Goal: Task Accomplishment & Management: Complete application form

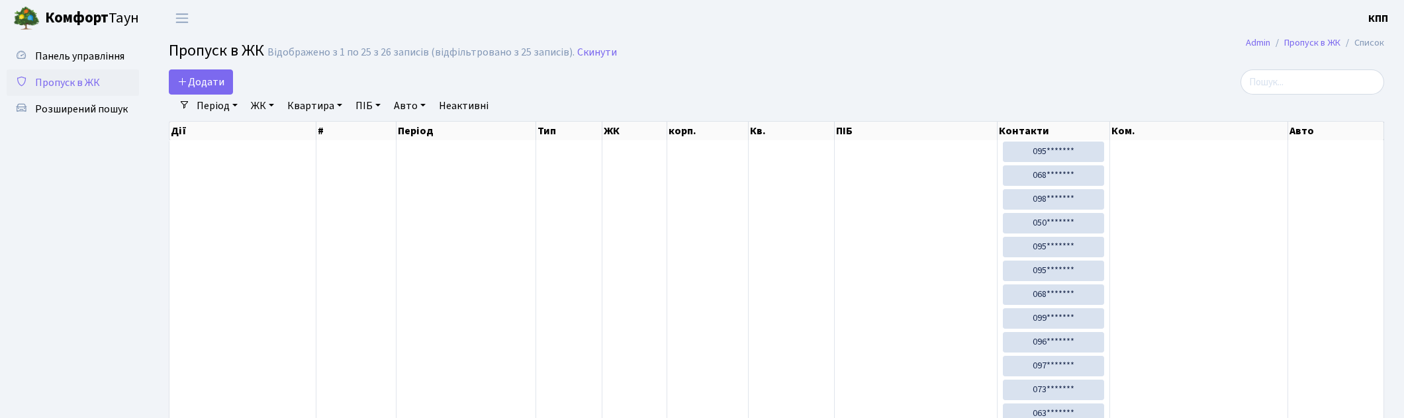
select select "25"
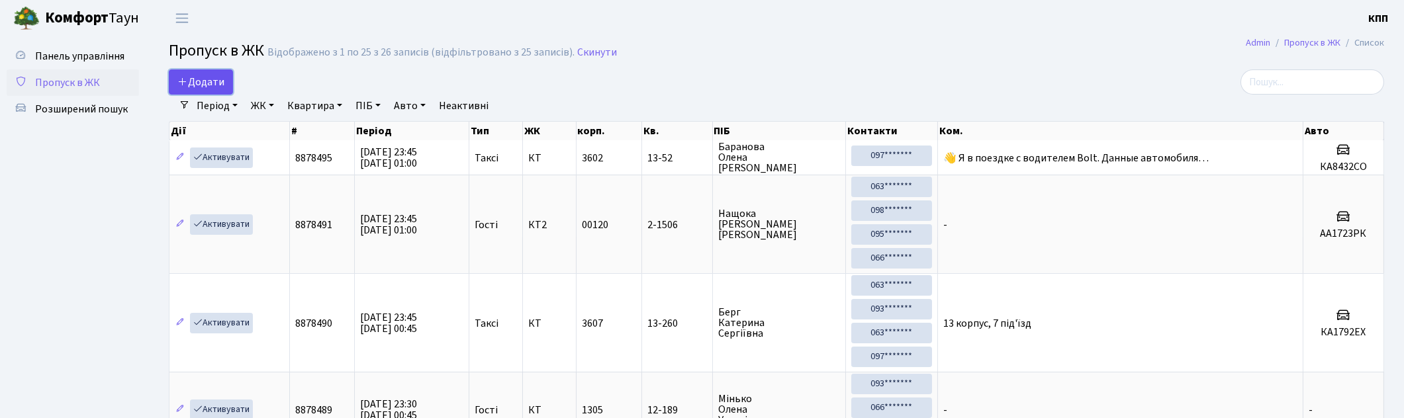
click at [199, 81] on span "Додати" at bounding box center [200, 82] width 47 height 15
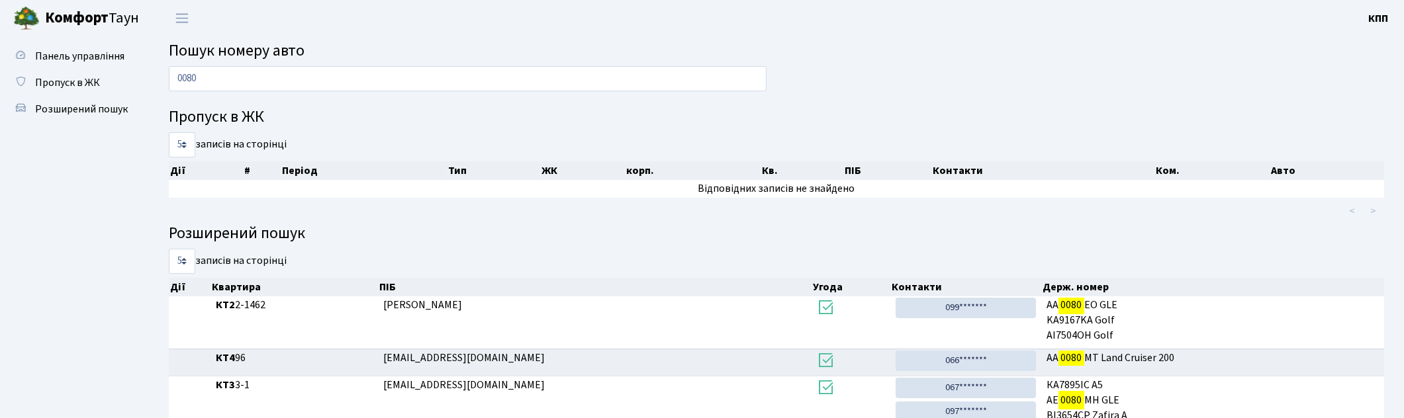
type input "0080"
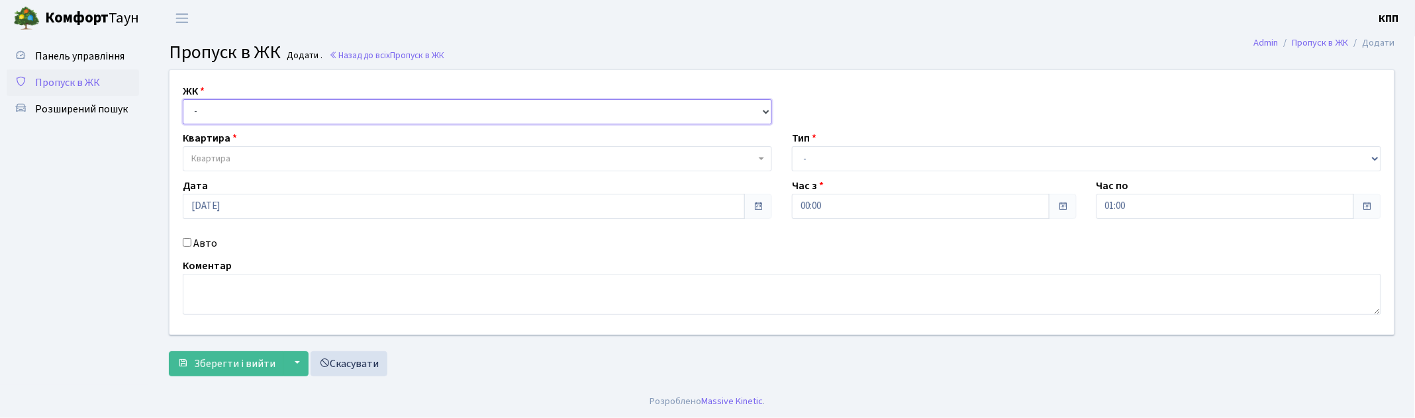
drag, startPoint x: 0, startPoint y: 0, endPoint x: 248, endPoint y: 121, distance: 275.7
click at [247, 121] on select "- КТ, вул. Регенераторна, 4 КТ2, просп. [STREET_ADDRESS] [STREET_ADDRESS] [PERS…" at bounding box center [477, 111] width 589 height 25
select select "271"
click at [183, 99] on select "- КТ, вул. Регенераторна, 4 КТ2, просп. [STREET_ADDRESS] [STREET_ADDRESS] [PERS…" at bounding box center [477, 111] width 589 height 25
select select
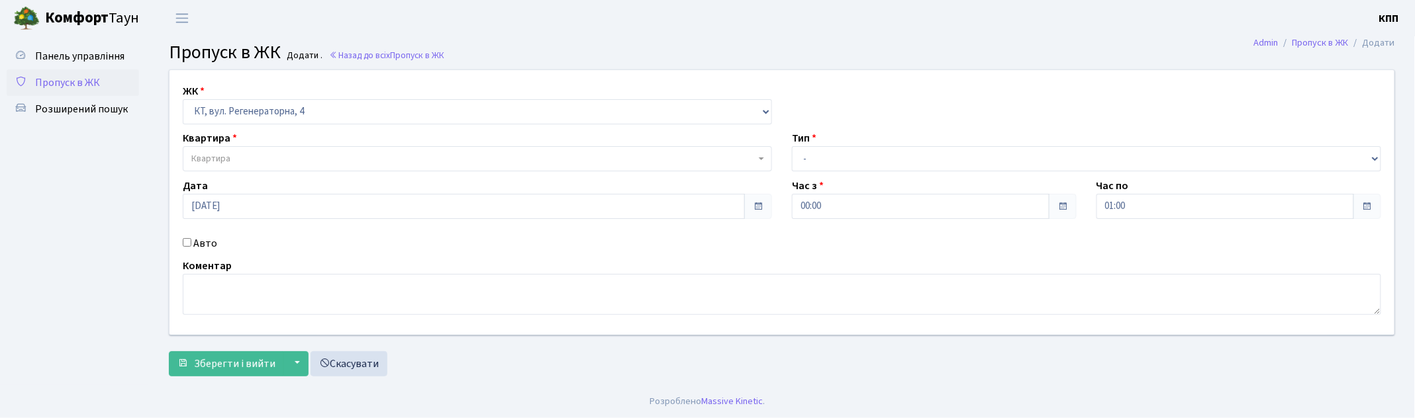
click at [291, 156] on span "Квартира" at bounding box center [473, 158] width 564 height 13
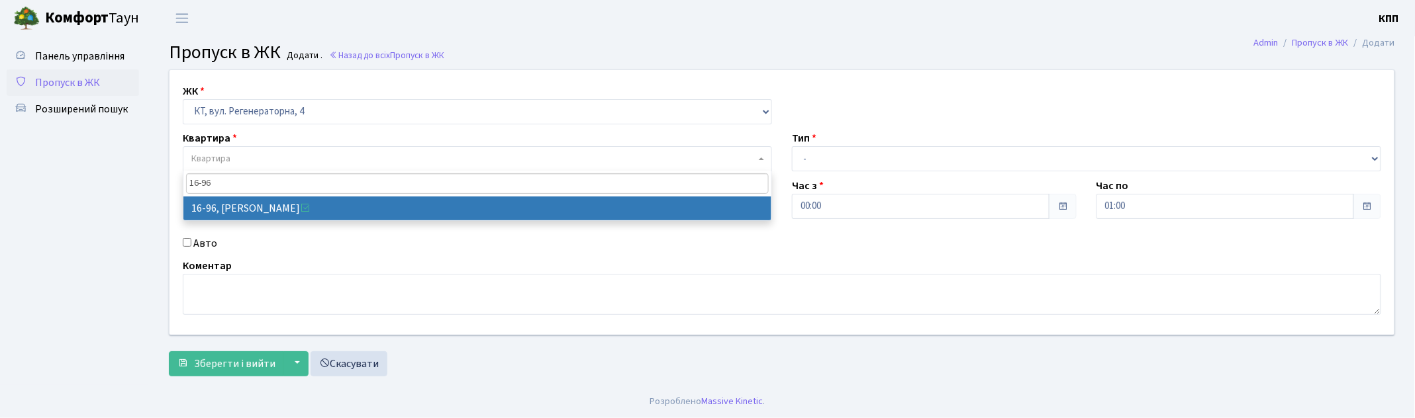
type input "16-96"
select select "8657"
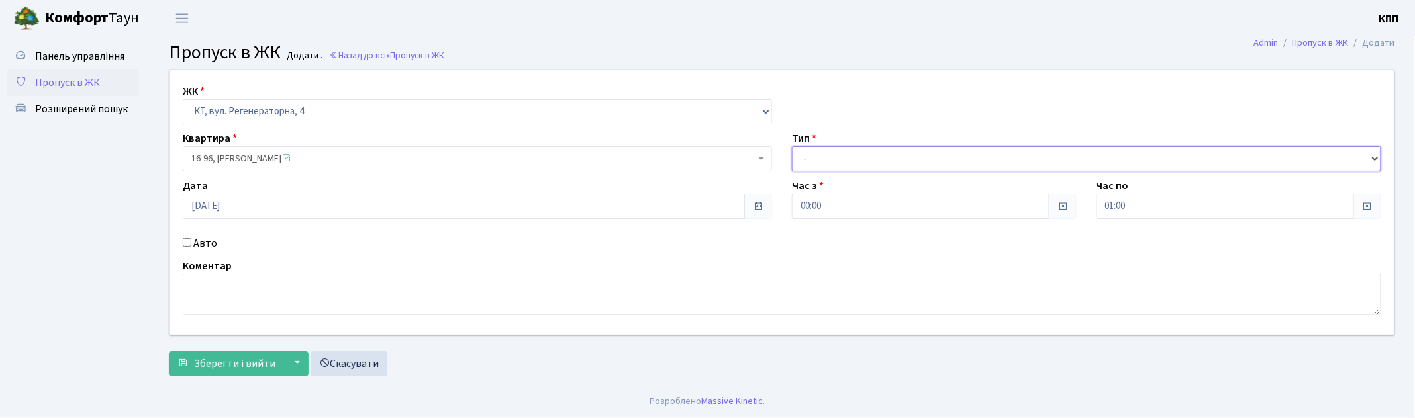
drag, startPoint x: 889, startPoint y: 160, endPoint x: 888, endPoint y: 167, distance: 7.4
click at [889, 160] on select "- Доставка Таксі Гості Сервіс" at bounding box center [1086, 158] width 589 height 25
select select "3"
click at [792, 146] on select "- Доставка Таксі Гості Сервіс" at bounding box center [1086, 158] width 589 height 25
click at [201, 246] on label "Авто" at bounding box center [205, 244] width 24 height 16
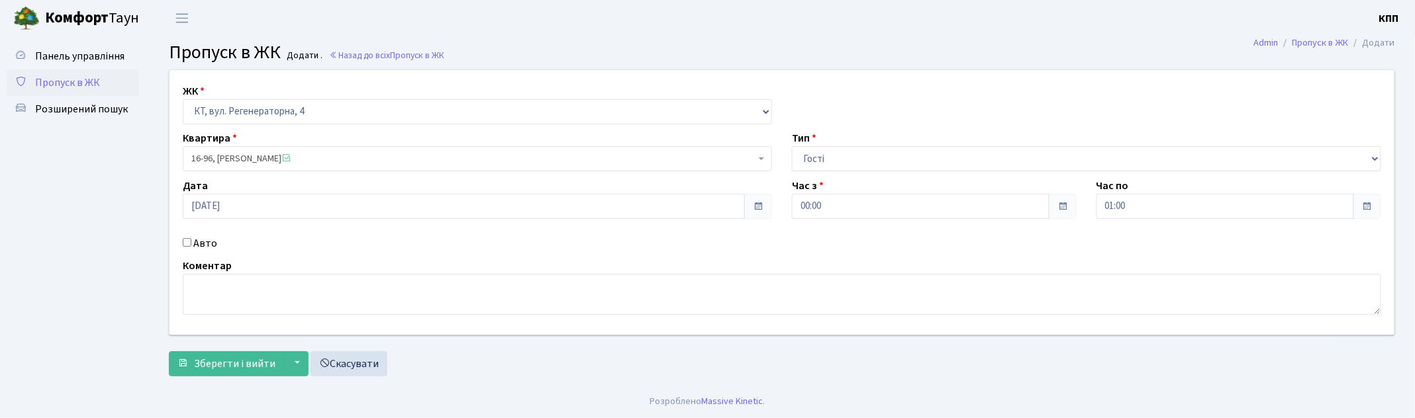
click at [191, 246] on input "Авто" at bounding box center [187, 242] width 9 height 9
checkbox input "true"
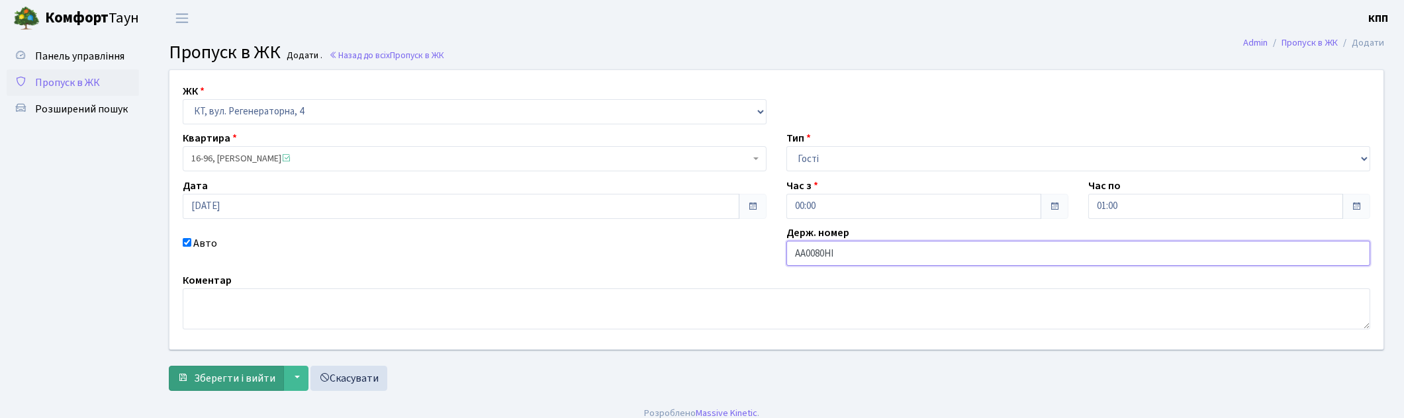
type input "АА0080НІ"
click at [239, 379] on span "Зберегти і вийти" at bounding box center [234, 378] width 81 height 15
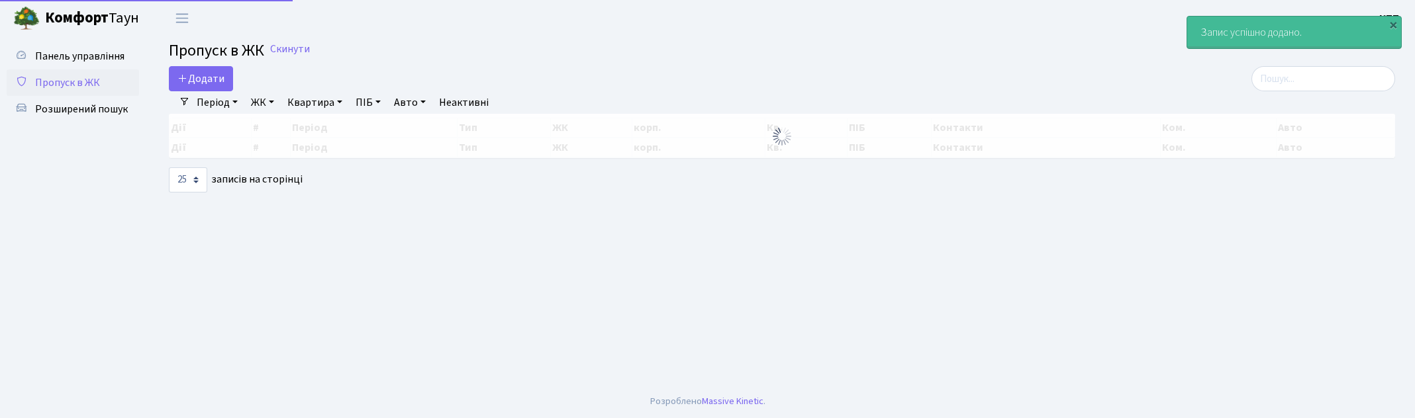
select select "25"
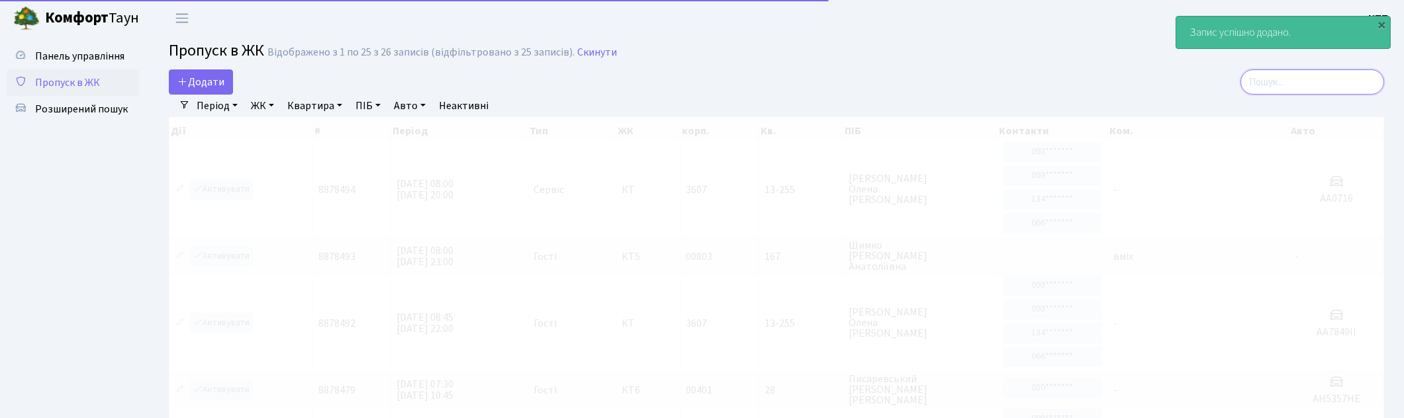
click at [1298, 84] on input "search" at bounding box center [1313, 82] width 144 height 25
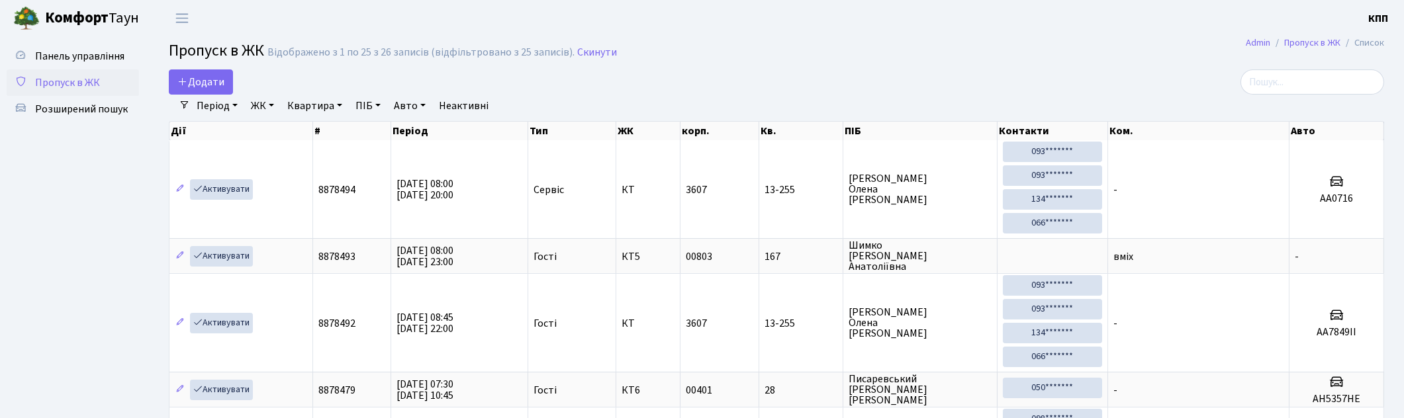
click at [195, 107] on link "Період" at bounding box center [217, 106] width 52 height 23
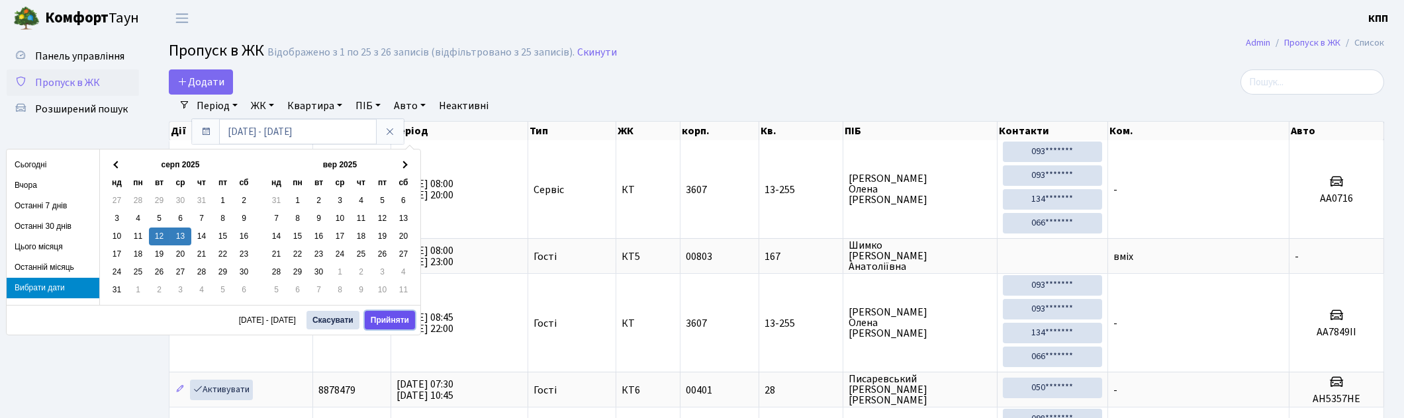
click at [375, 318] on button "Прийняти" at bounding box center [390, 320] width 50 height 19
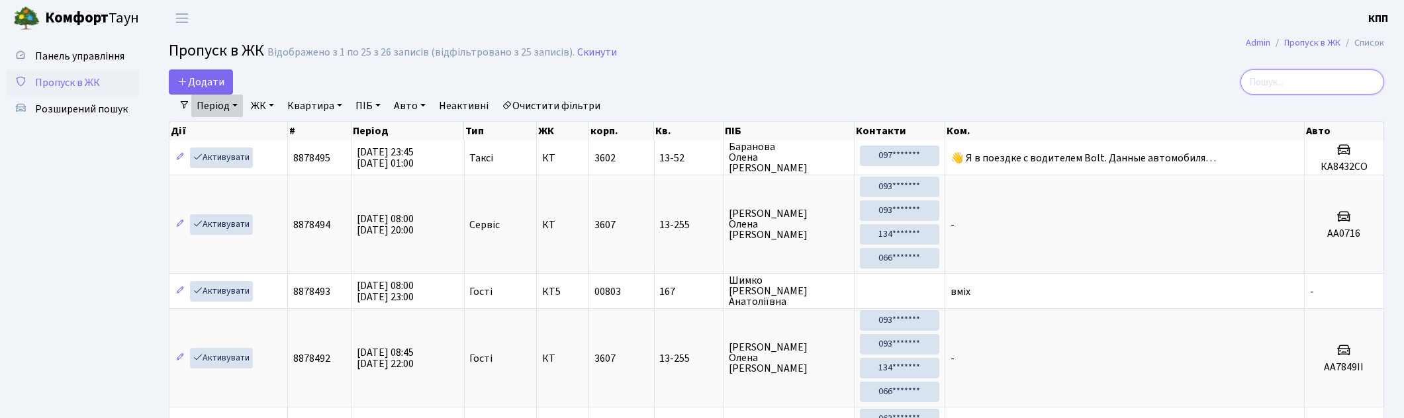
click at [1291, 77] on input "search" at bounding box center [1313, 82] width 144 height 25
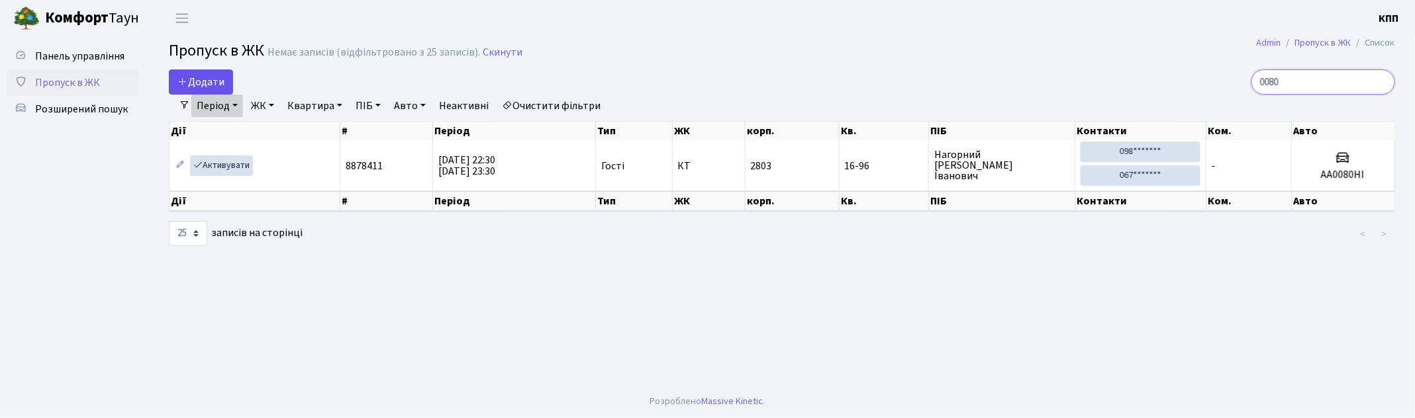
type input "0080"
click at [206, 80] on span "Додати" at bounding box center [200, 82] width 47 height 15
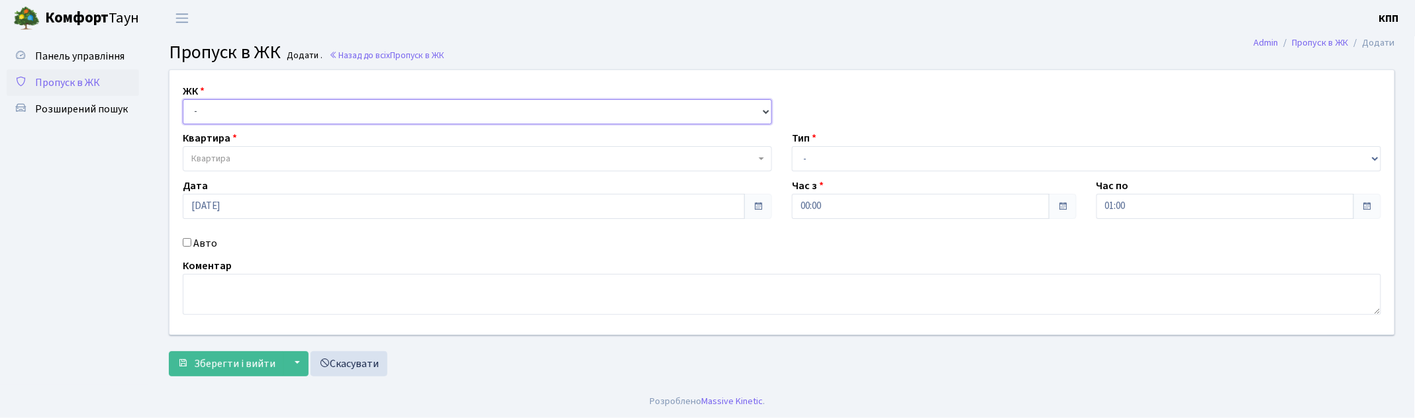
click at [272, 119] on select "- КТ, вул. Регенераторна, 4 КТ2, просп. [STREET_ADDRESS] [STREET_ADDRESS] [PERS…" at bounding box center [477, 111] width 589 height 25
select select "271"
click at [183, 99] on select "- КТ, вул. Регенераторна, 4 КТ2, просп. [STREET_ADDRESS] [STREET_ADDRESS] [PERS…" at bounding box center [477, 111] width 589 height 25
select select
click at [291, 147] on span "Квартира" at bounding box center [477, 158] width 589 height 25
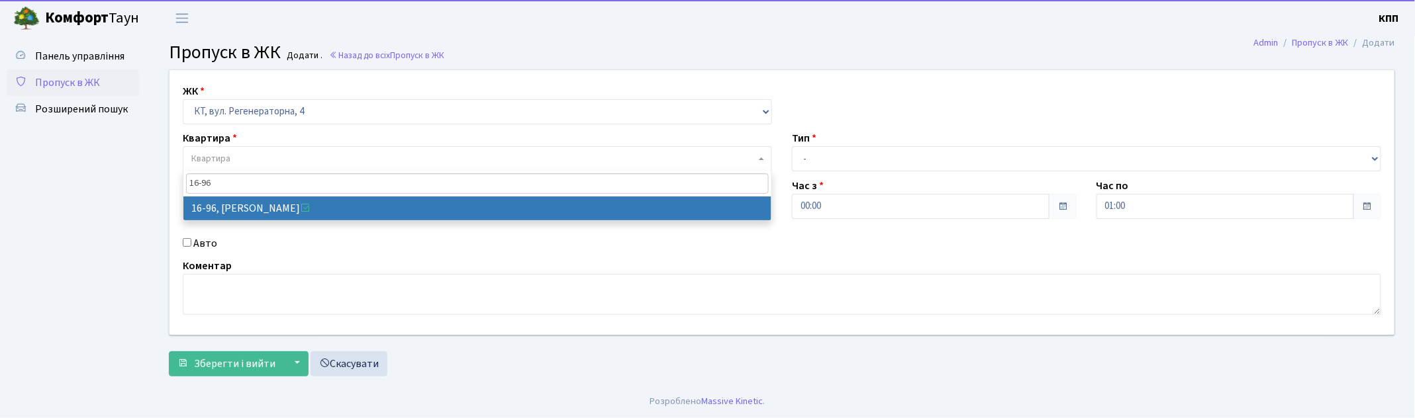
type input "16-96"
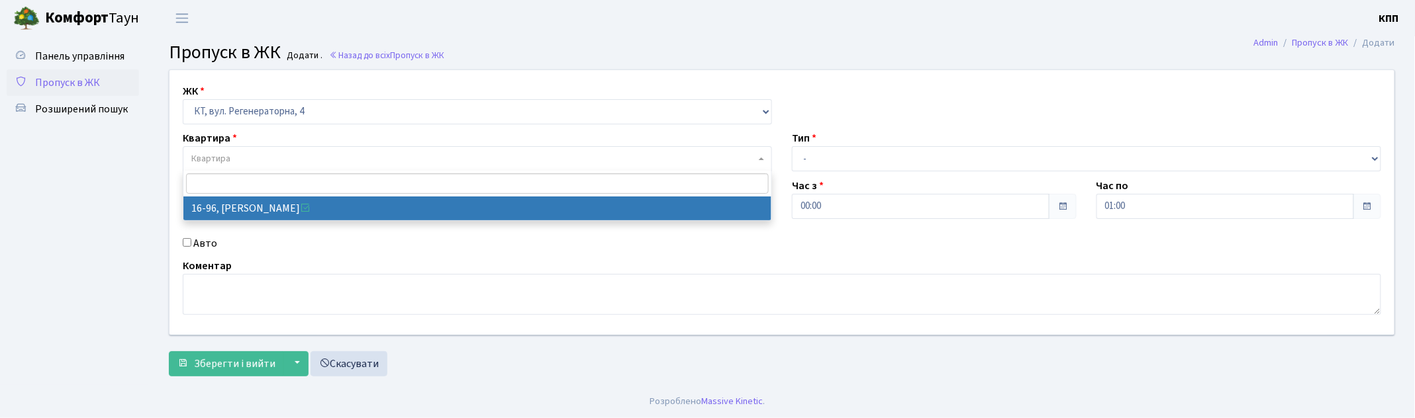
select select "8657"
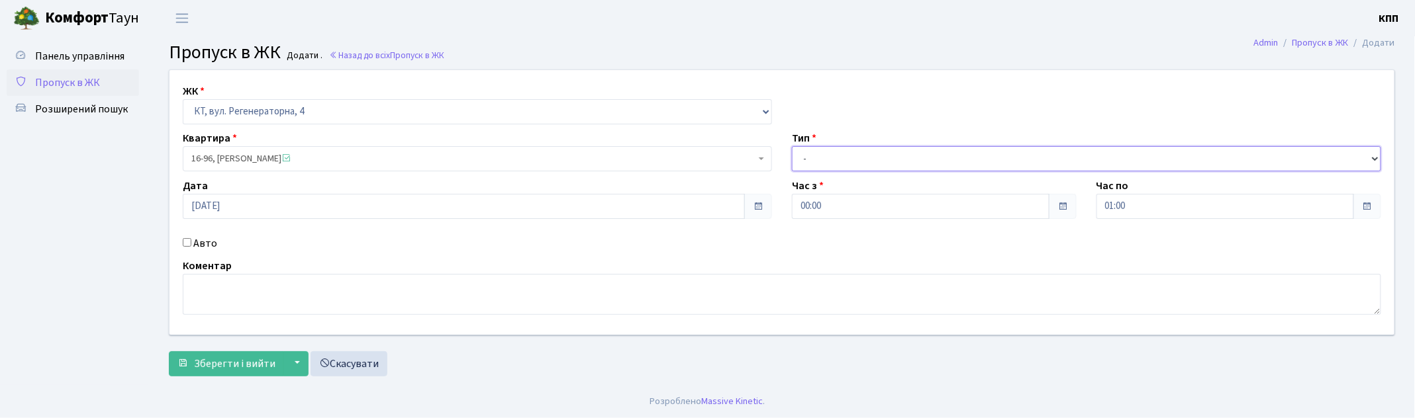
click at [889, 156] on select "- Доставка Таксі Гості Сервіс" at bounding box center [1086, 158] width 589 height 25
select select "3"
click at [792, 146] on select "- Доставка Таксі Гості Сервіс" at bounding box center [1086, 158] width 589 height 25
click at [194, 250] on label "Авто" at bounding box center [205, 244] width 24 height 16
click at [191, 247] on input "Авто" at bounding box center [187, 242] width 9 height 9
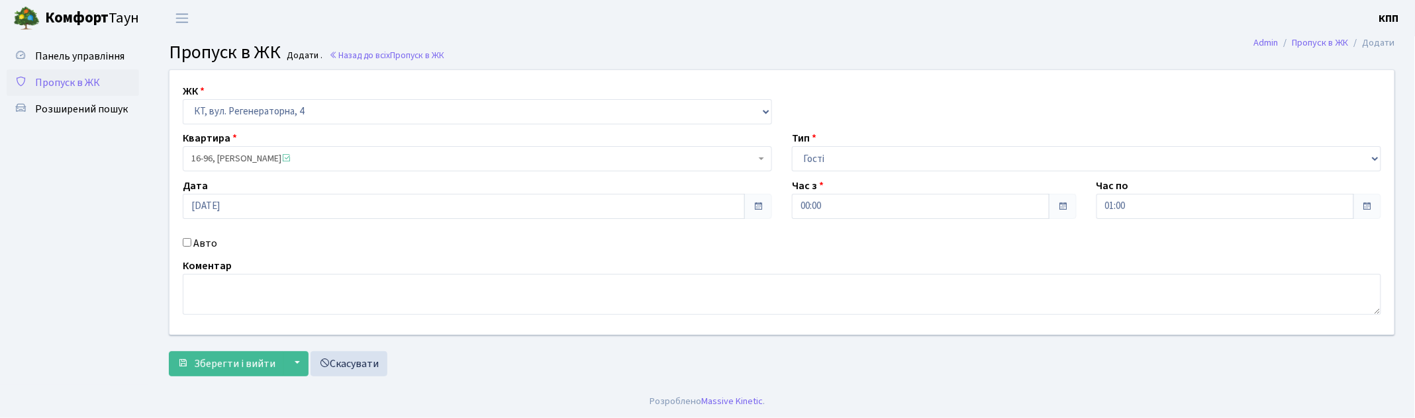
checkbox input "true"
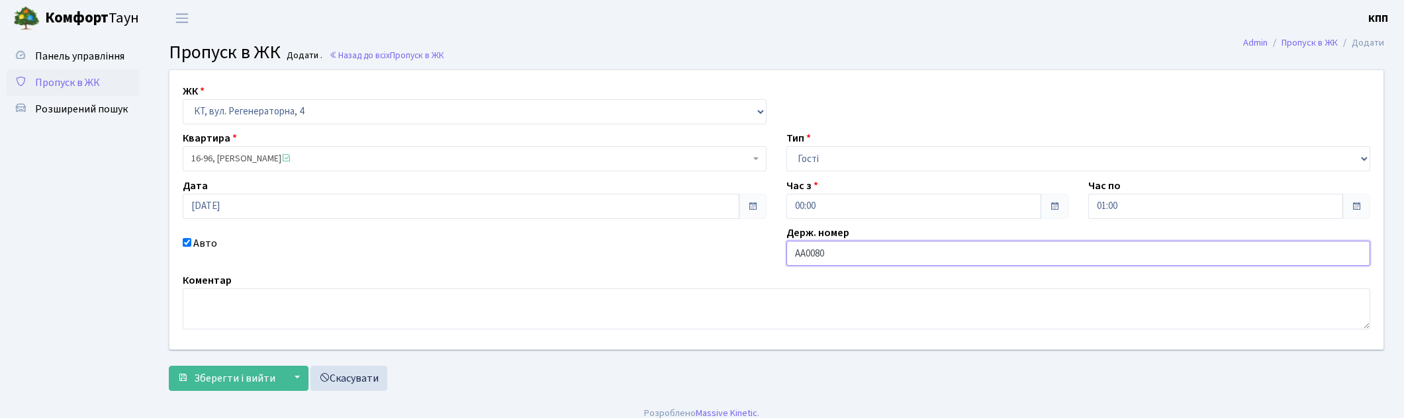
type input "АА0080НІ"
click at [209, 384] on span "Зберегти і вийти" at bounding box center [234, 378] width 81 height 15
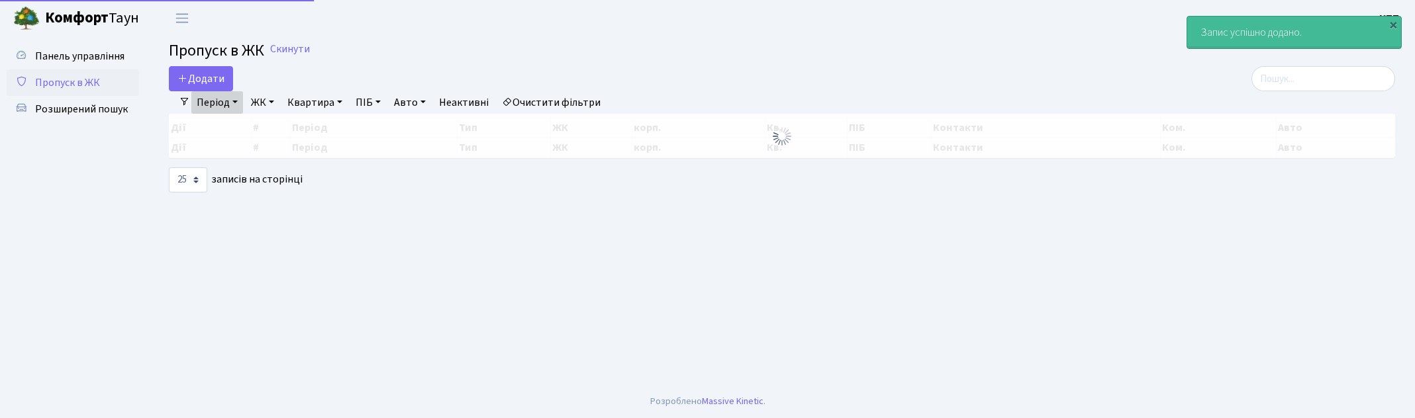
select select "25"
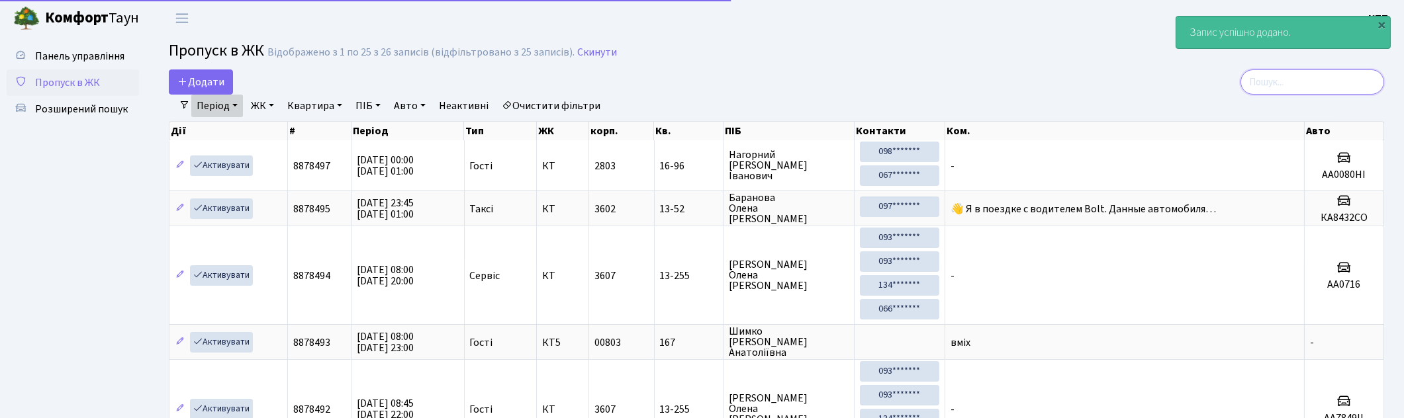
click at [1340, 86] on input "search" at bounding box center [1313, 82] width 144 height 25
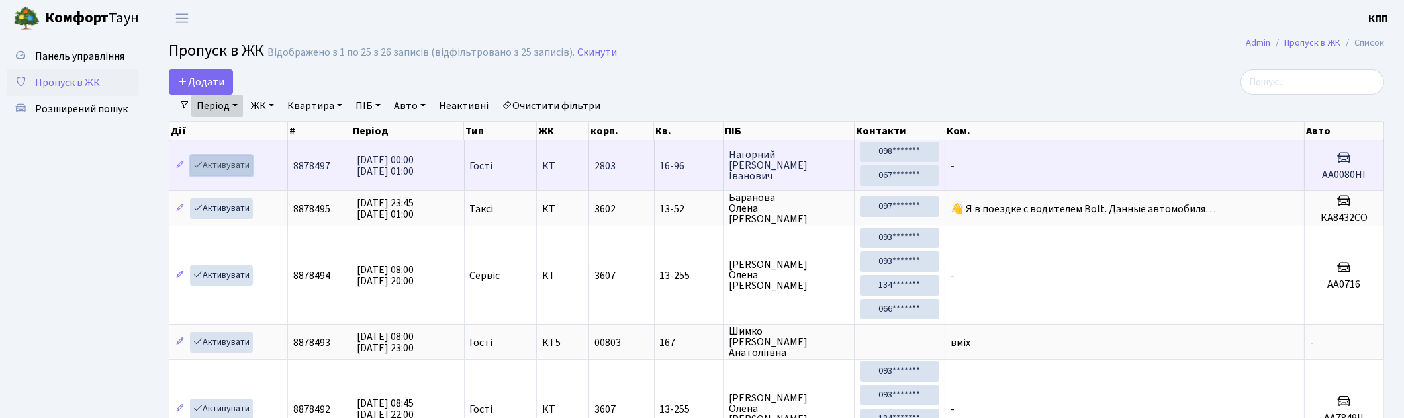
click at [215, 170] on link "Активувати" at bounding box center [221, 166] width 63 height 21
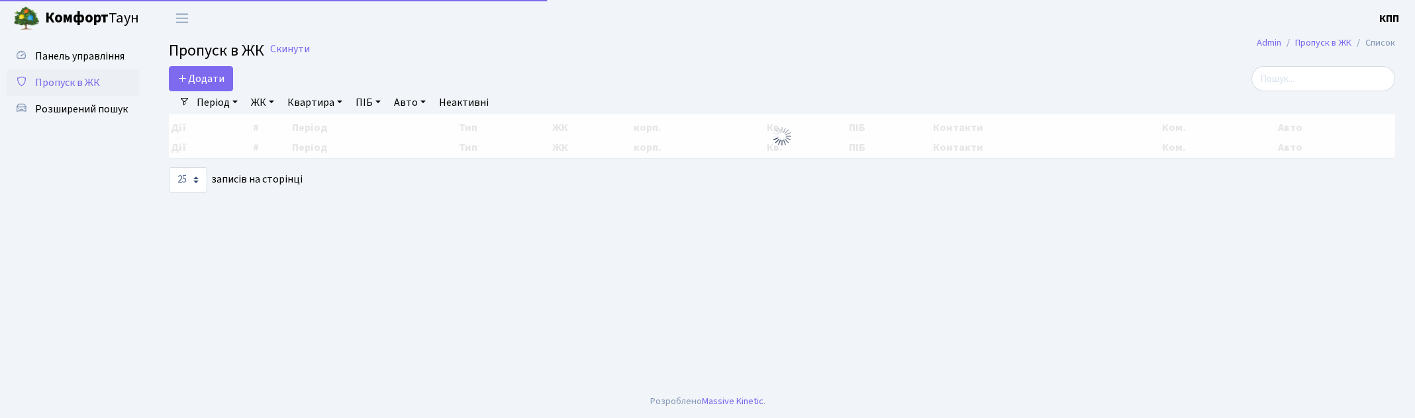
select select "25"
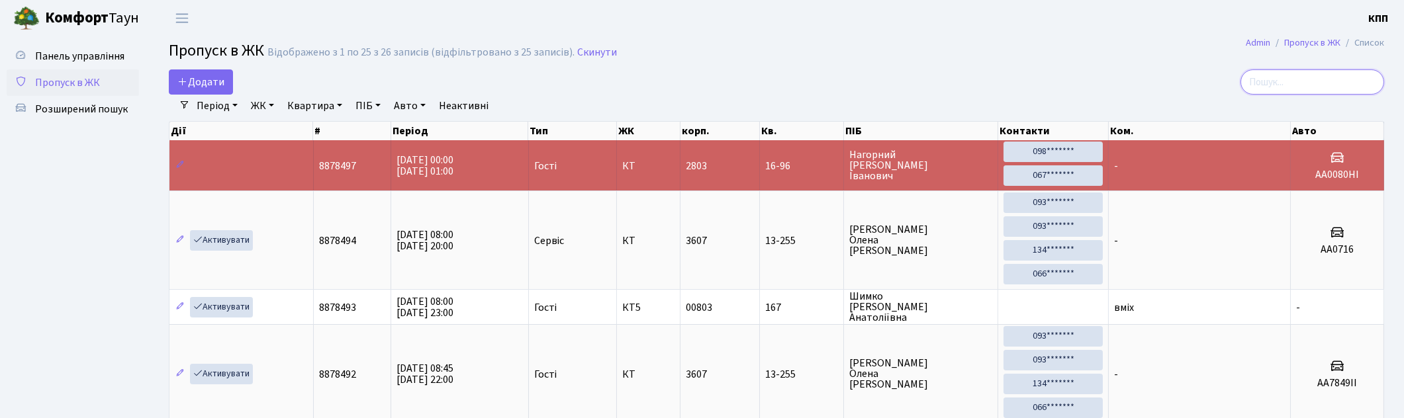
click at [1272, 79] on input "search" at bounding box center [1313, 82] width 144 height 25
